Goal: Task Accomplishment & Management: Use online tool/utility

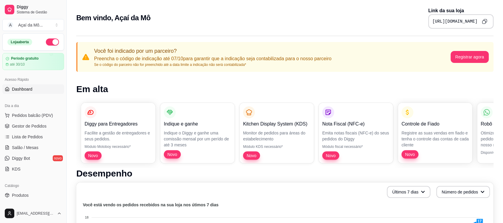
scroll to position [51, 0]
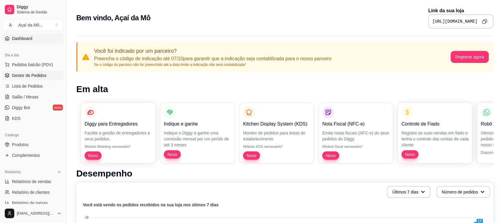
click at [26, 71] on link "Gestor de Pedidos" at bounding box center [33, 76] width 62 height 10
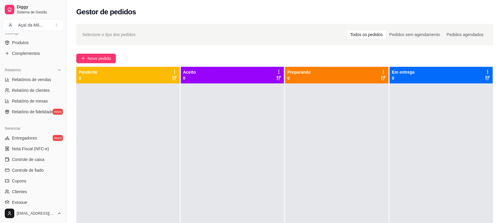
scroll to position [154, 0]
click at [30, 155] on span "Controle de caixa" at bounding box center [28, 158] width 32 height 6
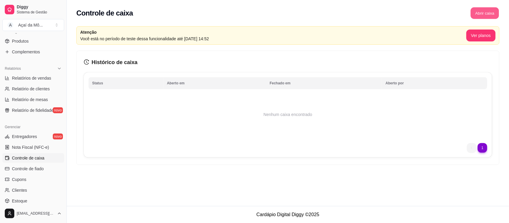
click at [486, 7] on button "Abrir caixa" at bounding box center [484, 13] width 28 height 12
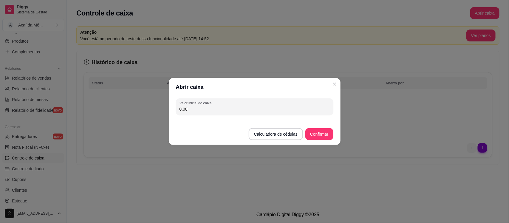
click at [292, 112] on input "0,00" at bounding box center [254, 109] width 150 height 6
type input "110,00"
click at [315, 130] on button "Confirmar" at bounding box center [319, 135] width 27 height 12
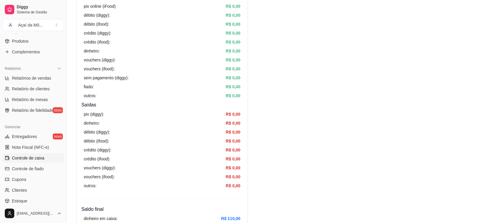
scroll to position [119, 0]
